Goal: Check status: Check status

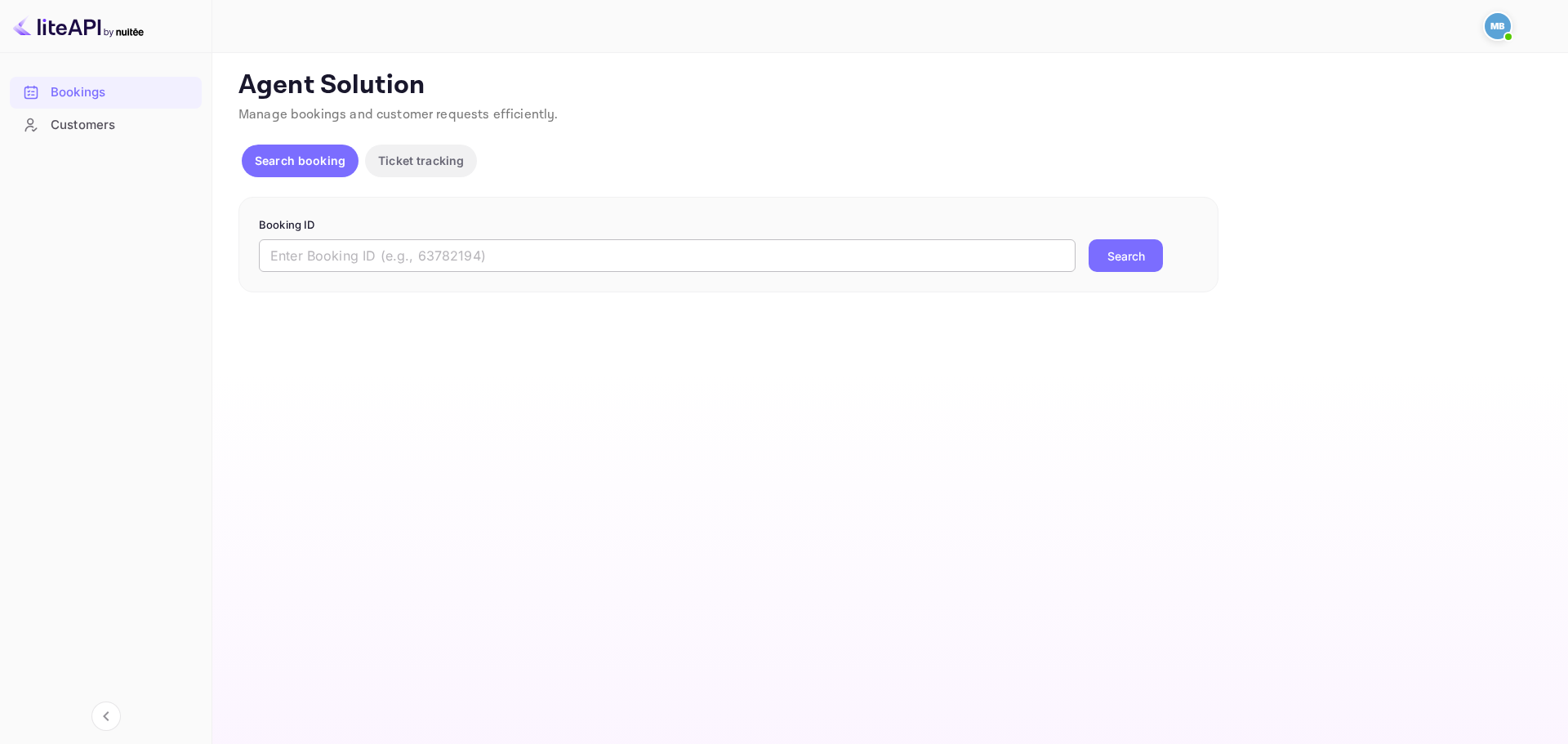
click at [490, 252] on input "text" at bounding box center [667, 255] width 817 height 33
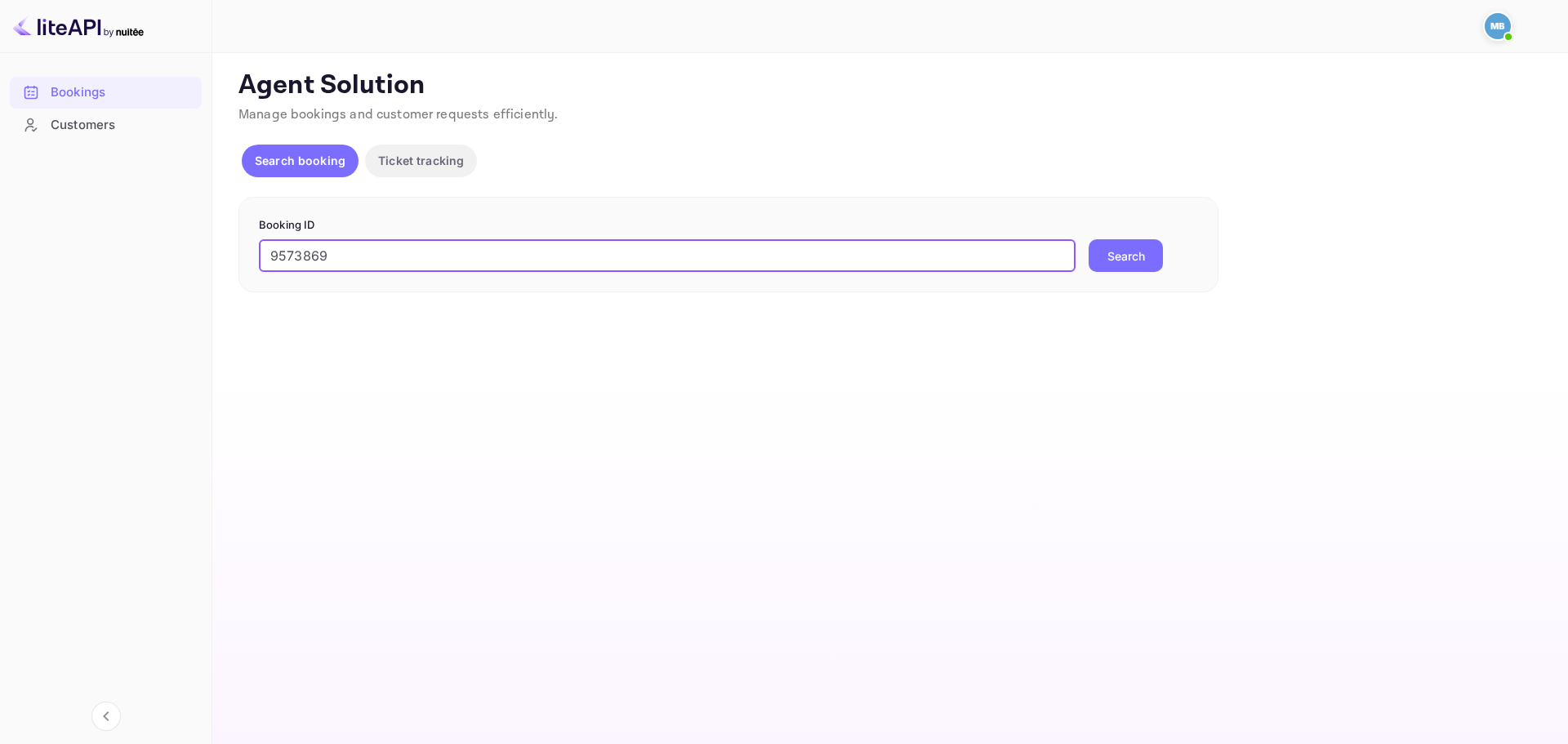
type input "9573869"
click at [1119, 260] on button "Search" at bounding box center [1125, 255] width 74 height 33
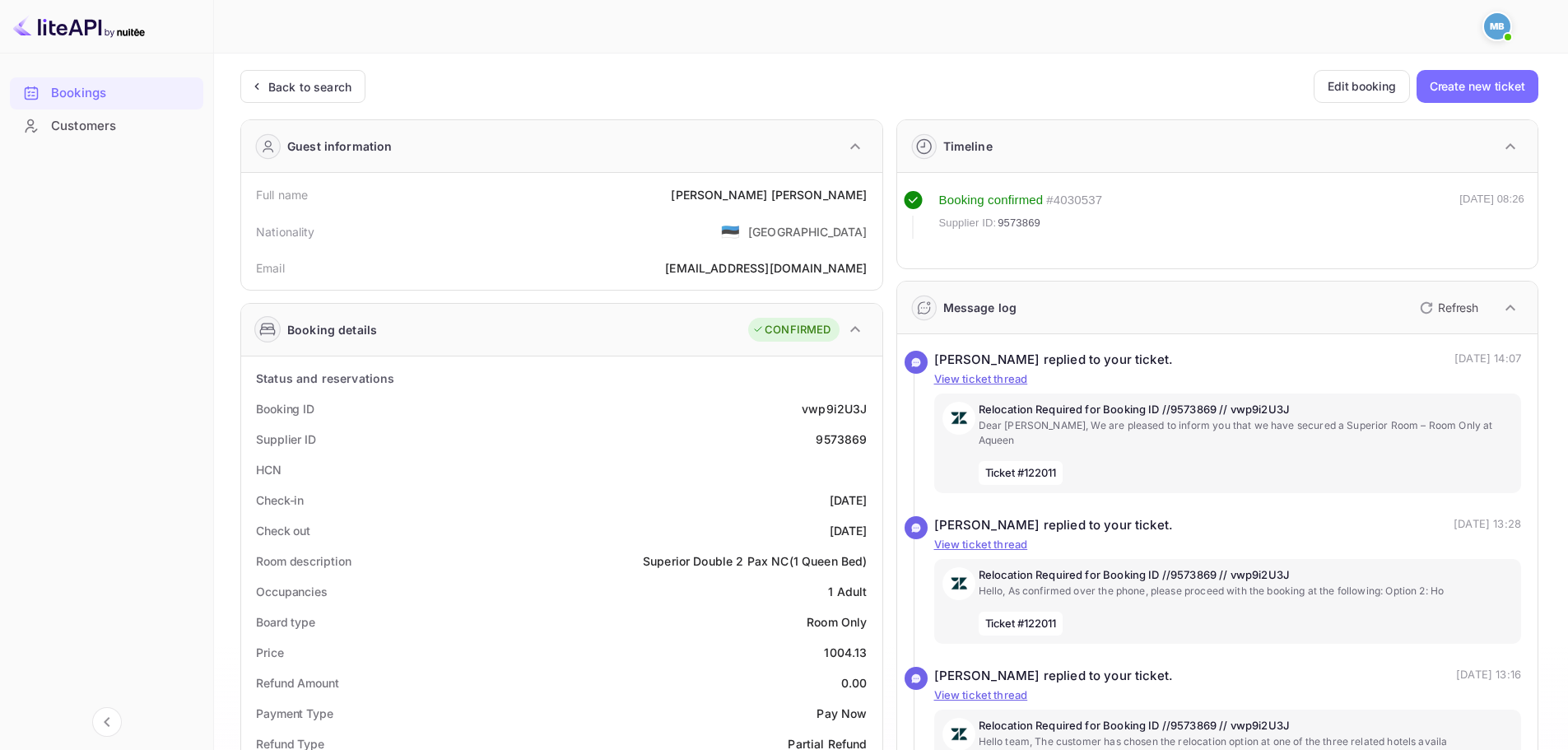
click at [844, 444] on div "9573869" at bounding box center [841, 438] width 51 height 17
copy div "9573869"
